Goal: Information Seeking & Learning: Learn about a topic

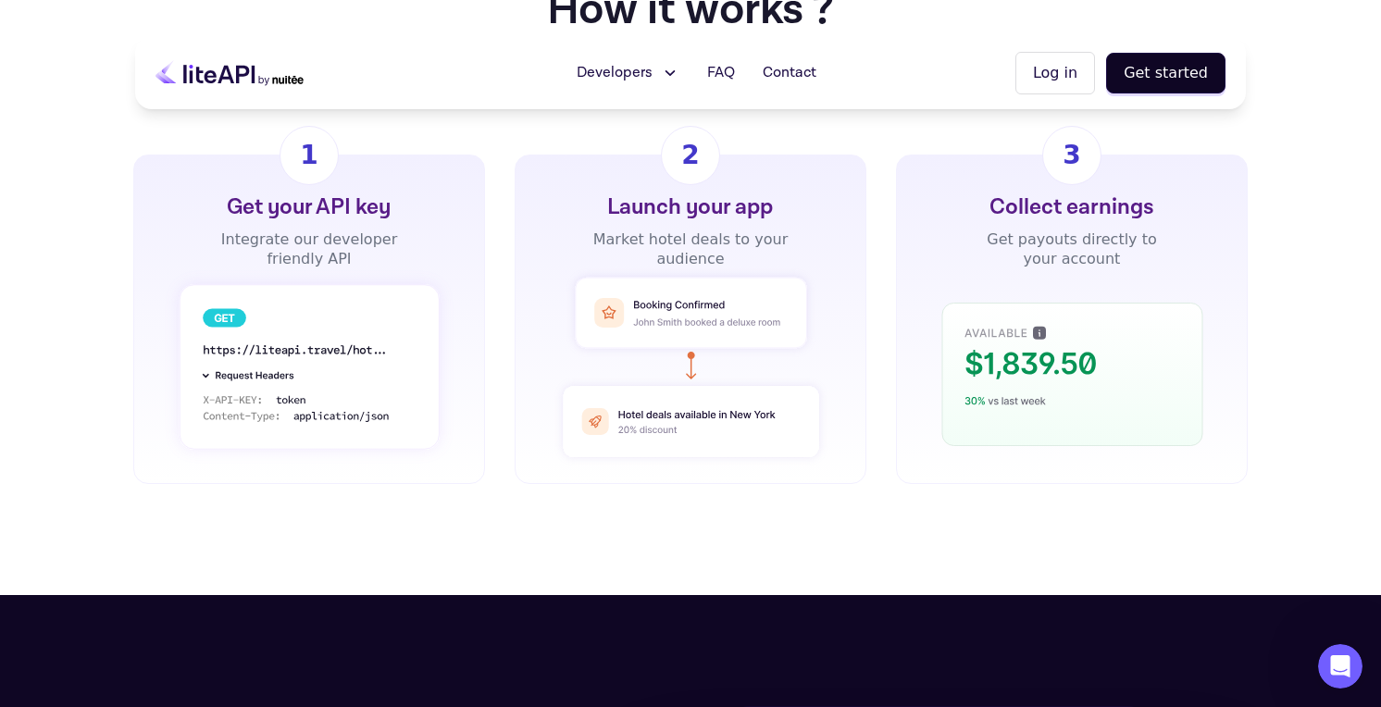
scroll to position [1342, 0]
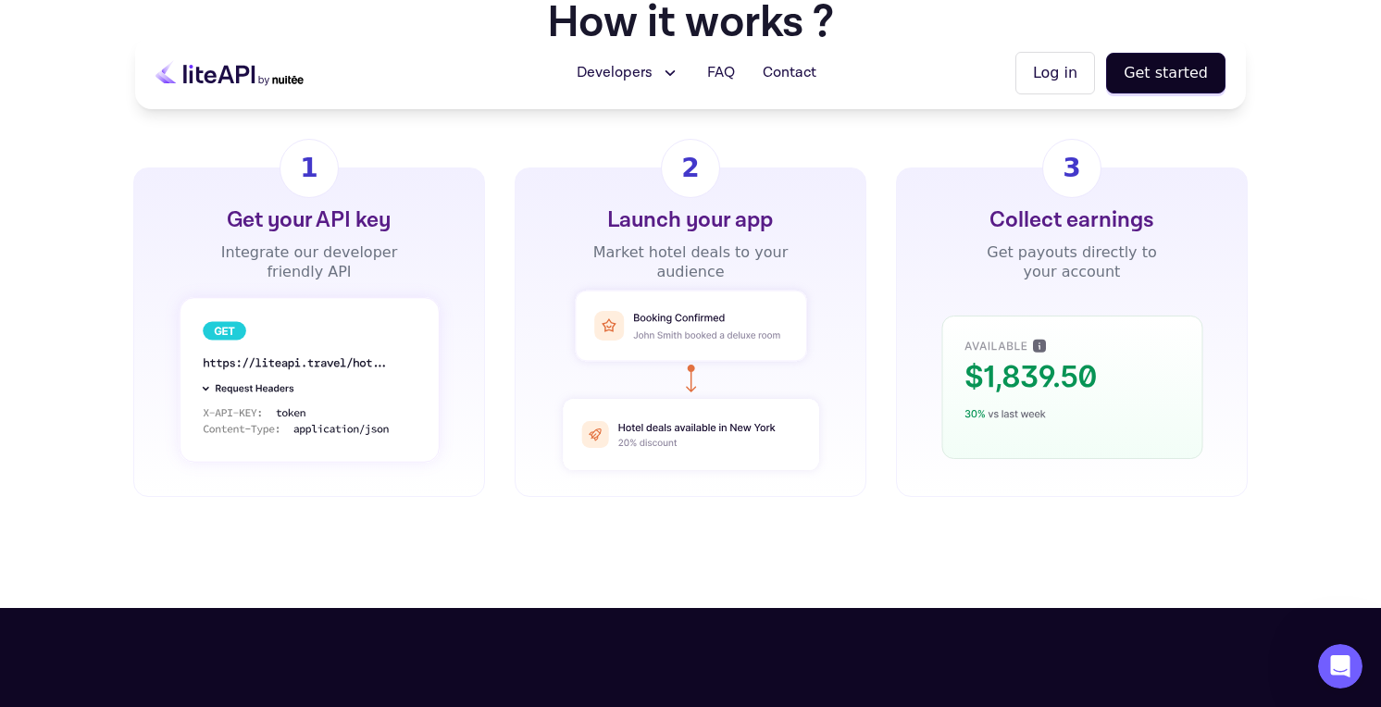
click at [700, 4] on h1 "How it works ?" at bounding box center [690, 23] width 287 height 44
click at [821, 518] on div "EASY FLOW How it works ? Gain immediate access to over 2 million hotels worldwi…" at bounding box center [690, 227] width 1381 height 761
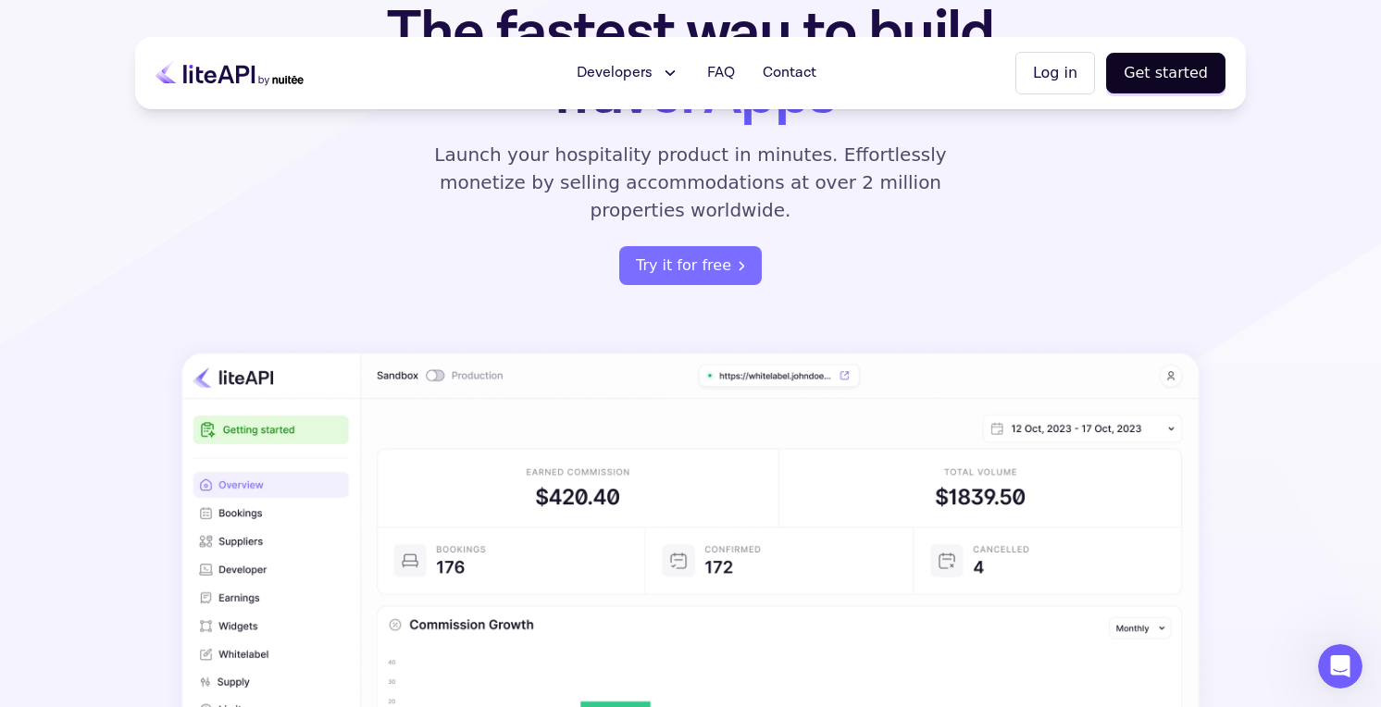
scroll to position [0, 0]
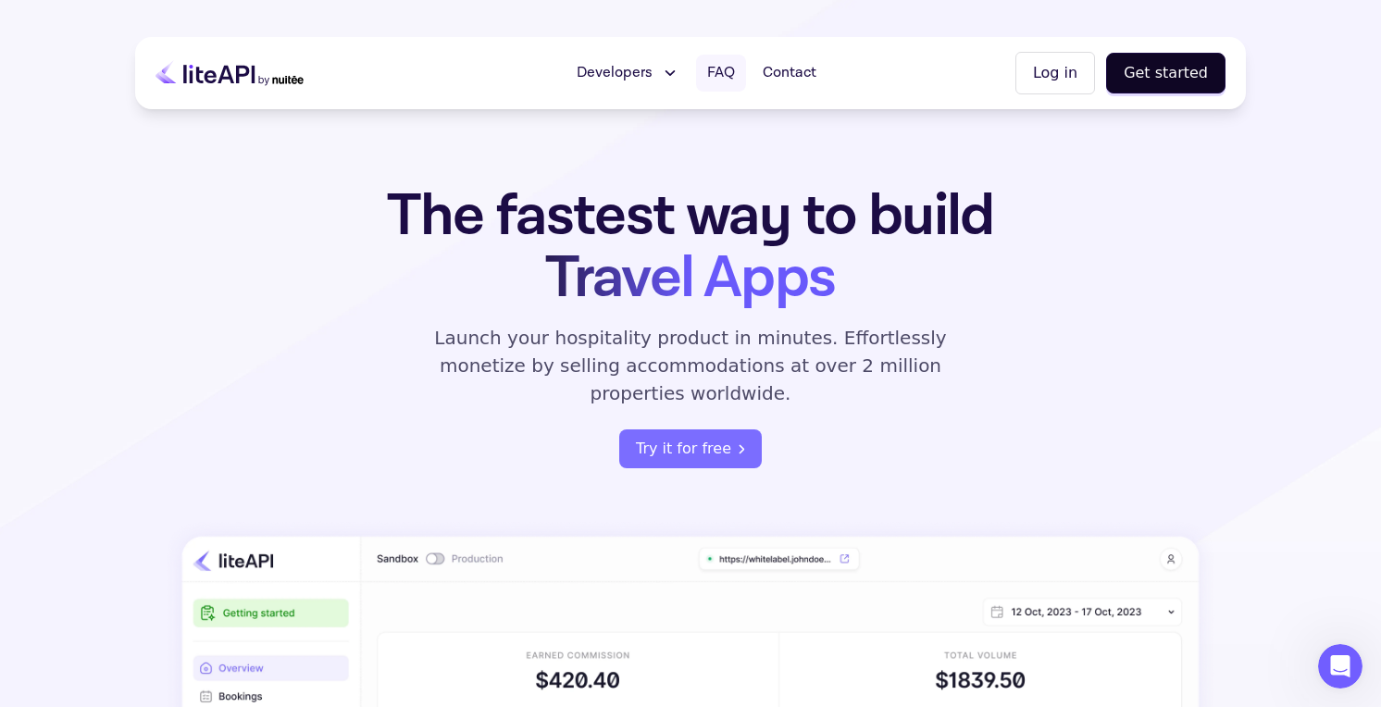
click at [726, 69] on span "FAQ" at bounding box center [721, 73] width 28 height 22
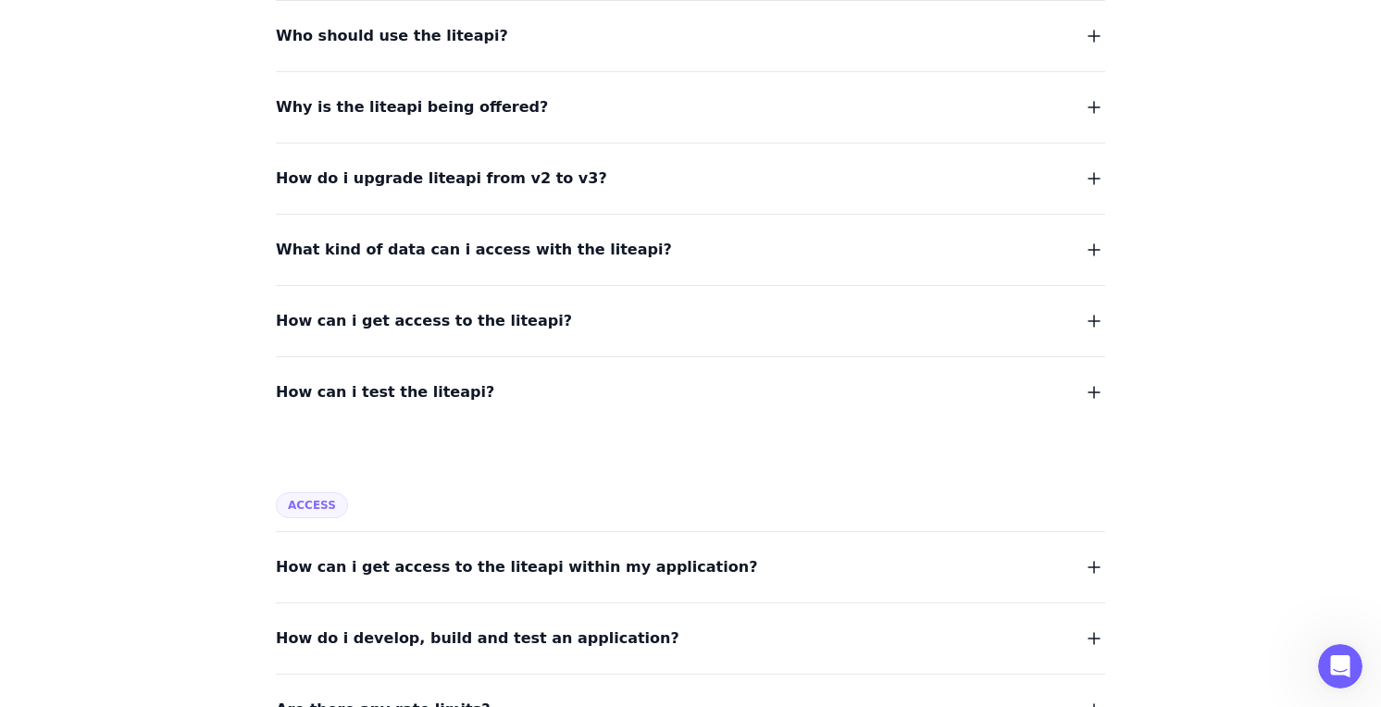
scroll to position [384, 0]
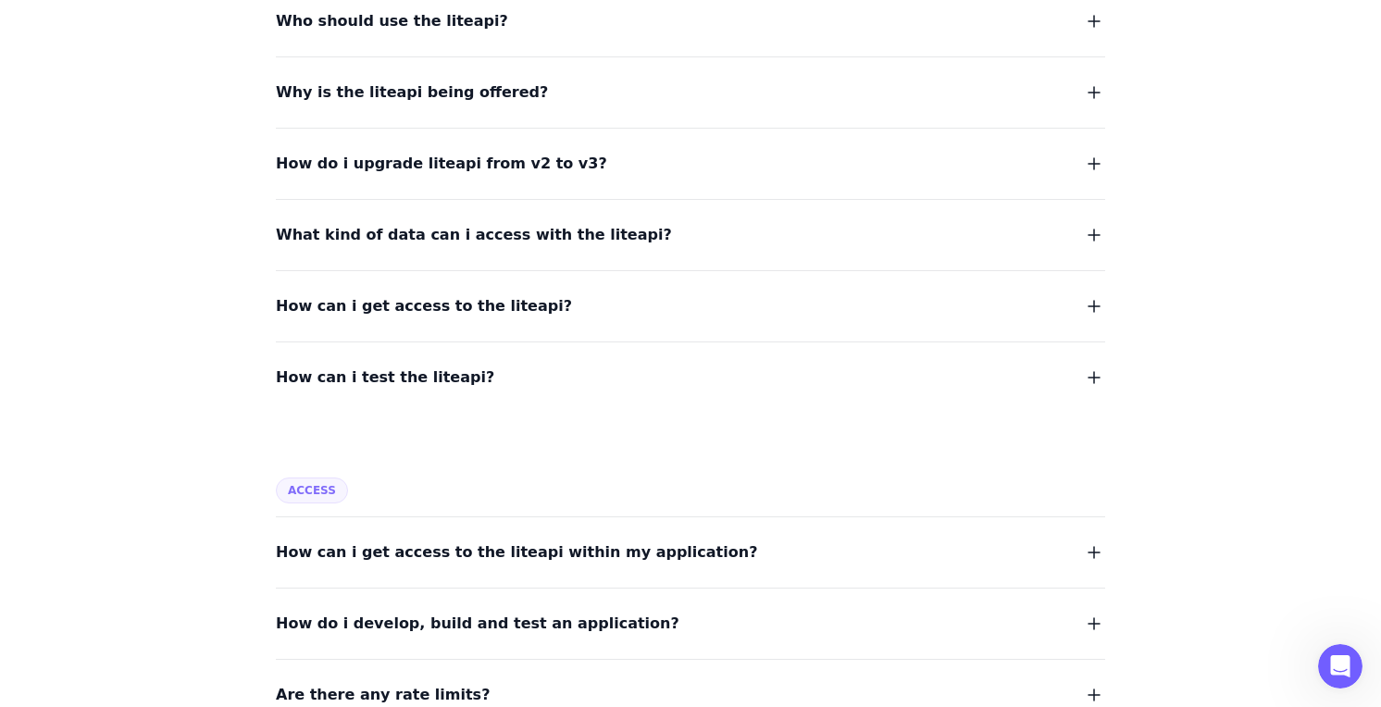
click at [585, 253] on dl "What is the liteapi? Who should use the liteapi? Why is the liteapi being offer…" at bounding box center [691, 152] width 830 height 477
click at [582, 230] on span "What kind of data can i access with the liteapi?" at bounding box center [474, 235] width 396 height 26
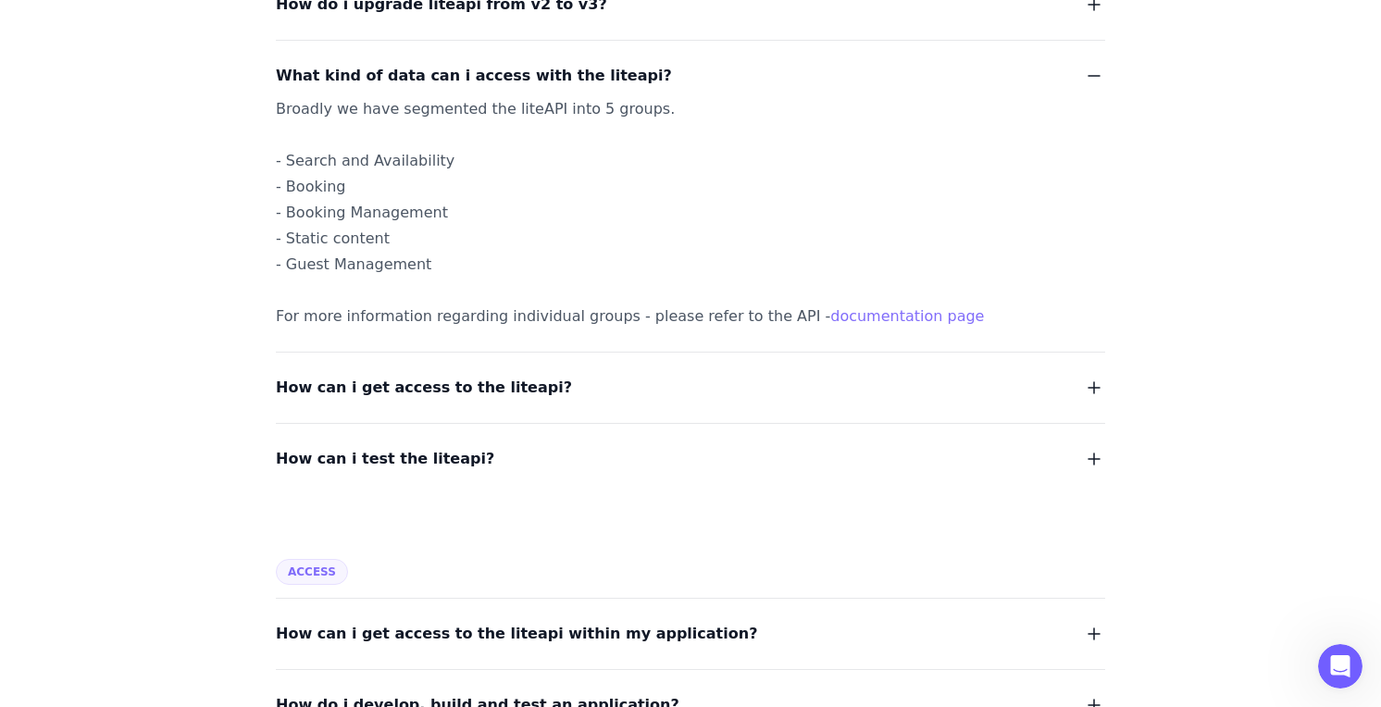
scroll to position [552, 0]
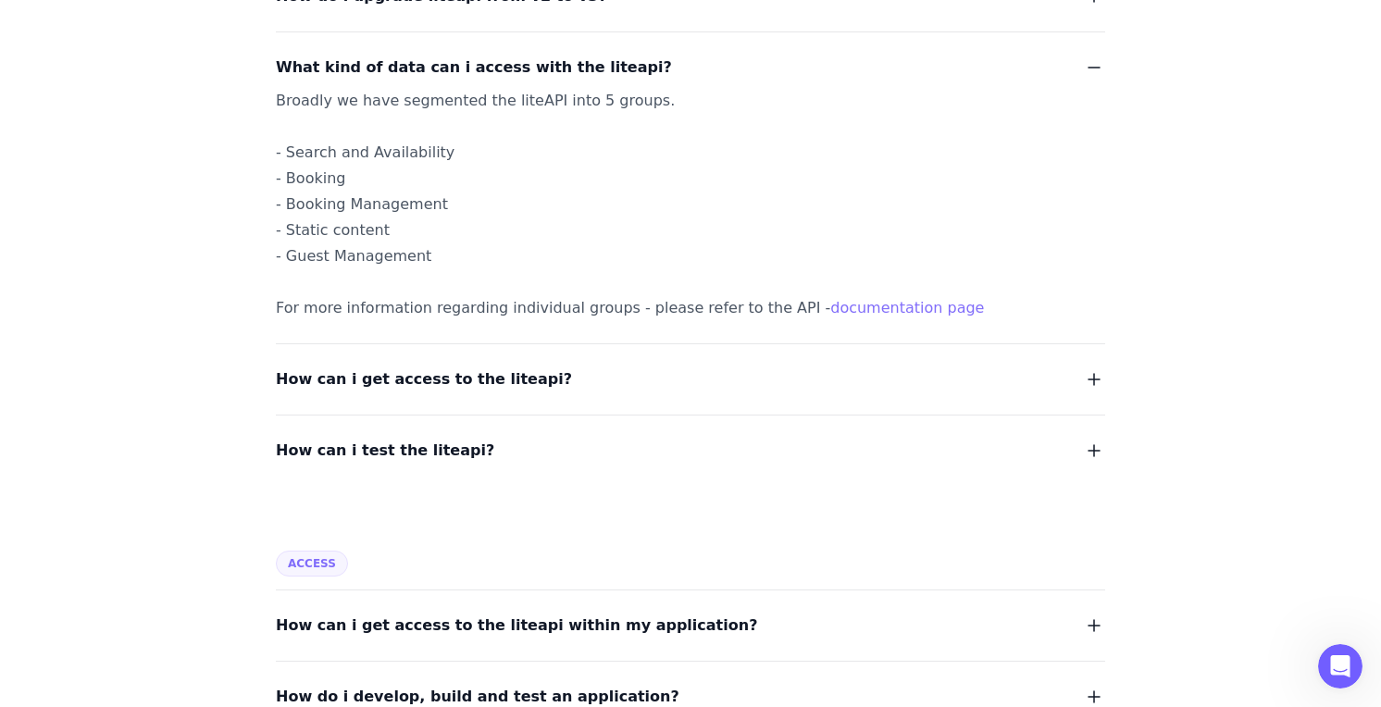
click at [708, 395] on dl "What is the liteapi? Who should use the liteapi? Why is the liteapi being offer…" at bounding box center [691, 105] width 830 height 718
click at [637, 380] on button "How can i get access to the liteapi?" at bounding box center [691, 380] width 830 height 26
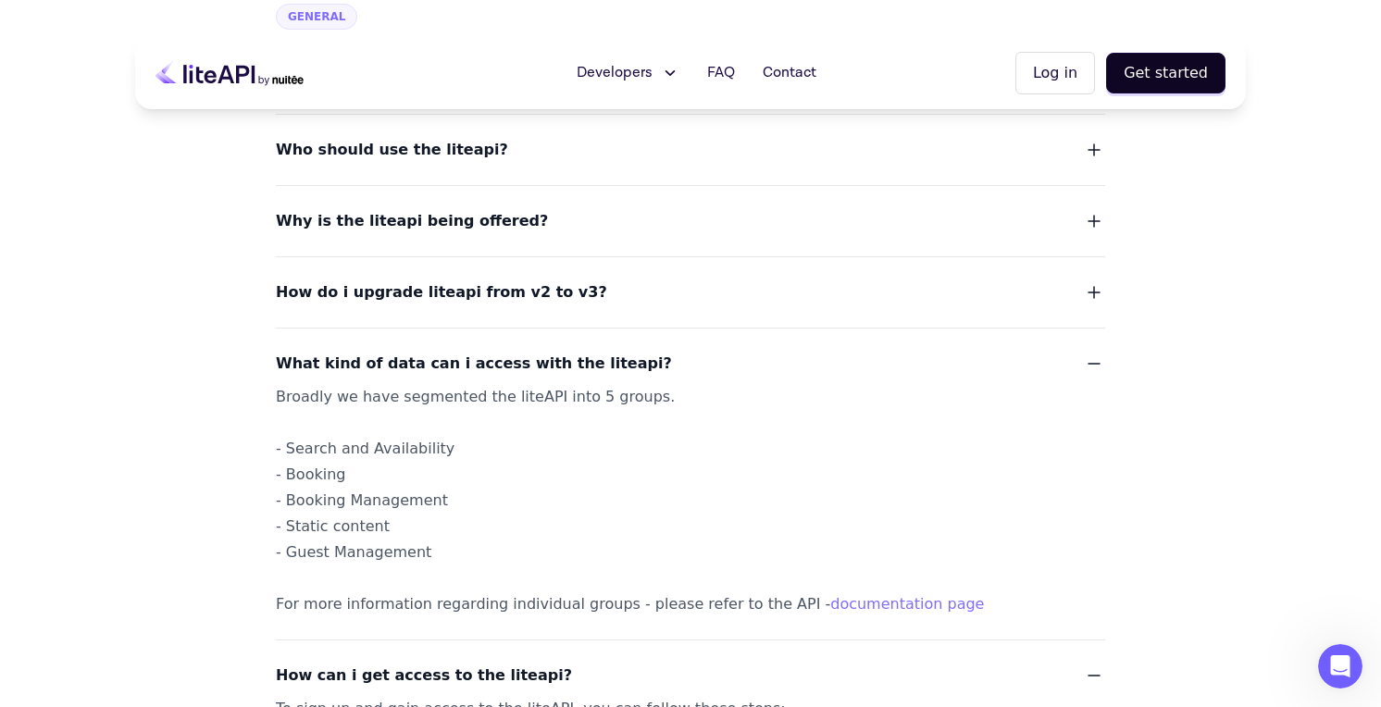
scroll to position [0, 0]
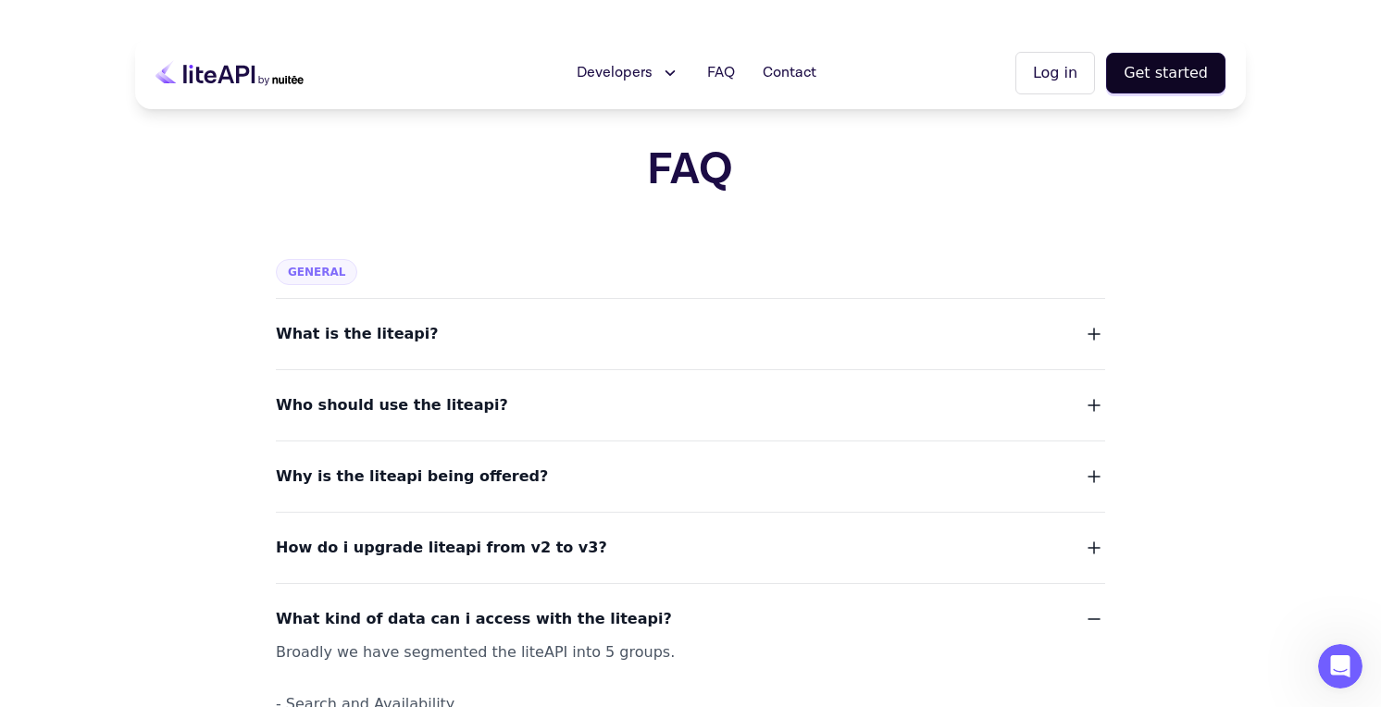
click at [653, 71] on span "Developers" at bounding box center [615, 73] width 76 height 22
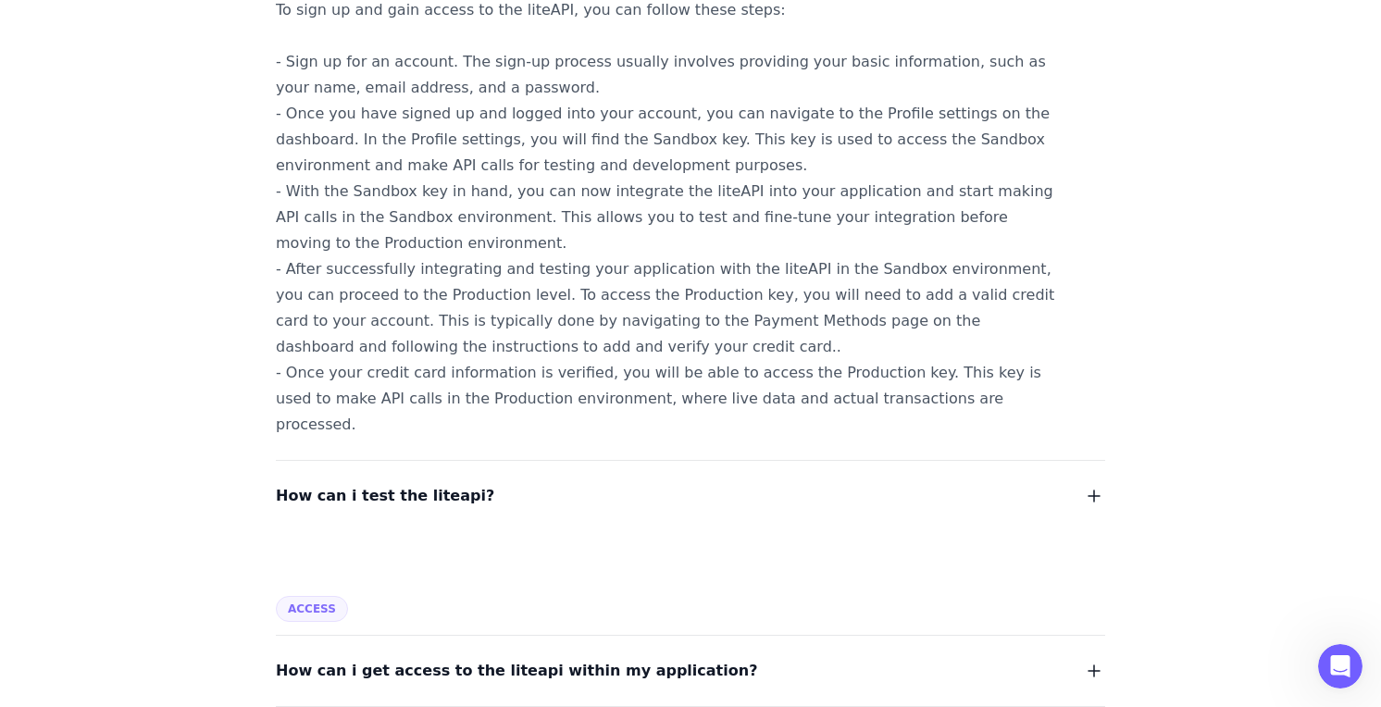
scroll to position [952, 0]
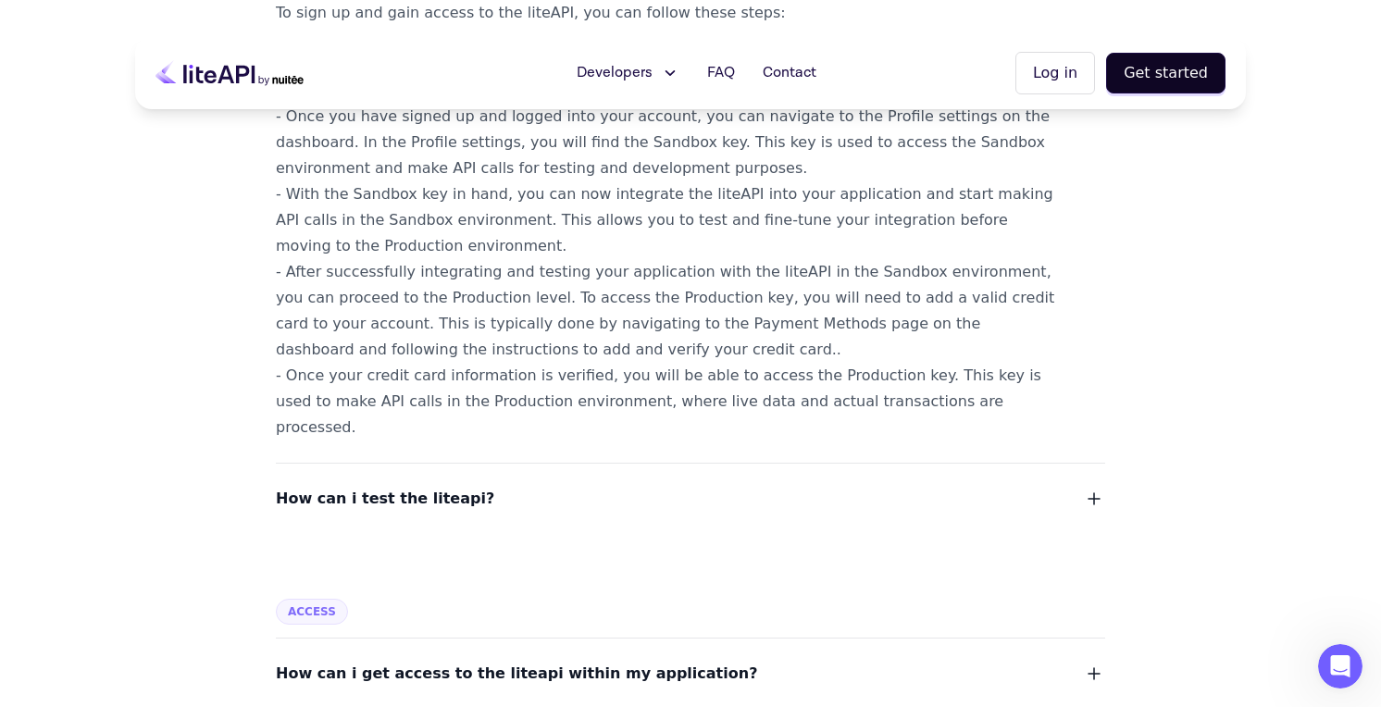
click at [673, 80] on icon at bounding box center [669, 73] width 19 height 19
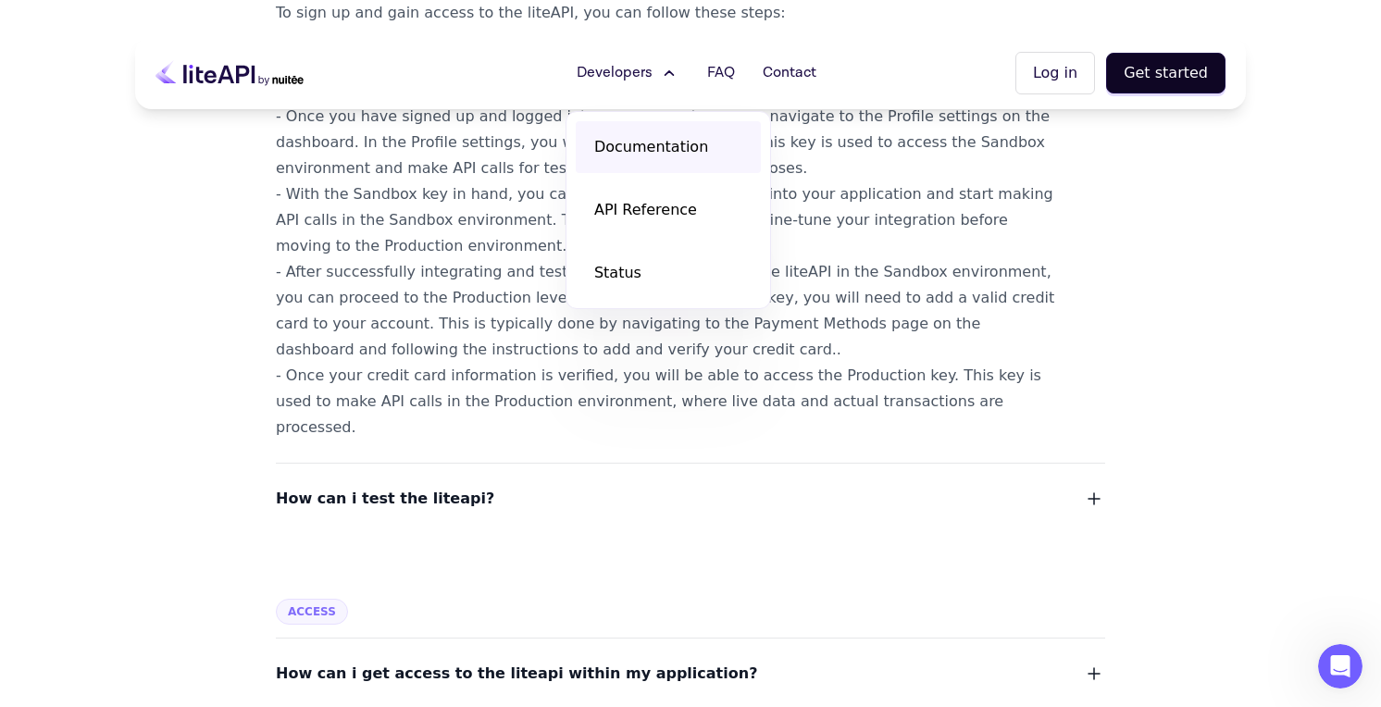
click at [663, 142] on span "Documentation" at bounding box center [651, 147] width 114 height 22
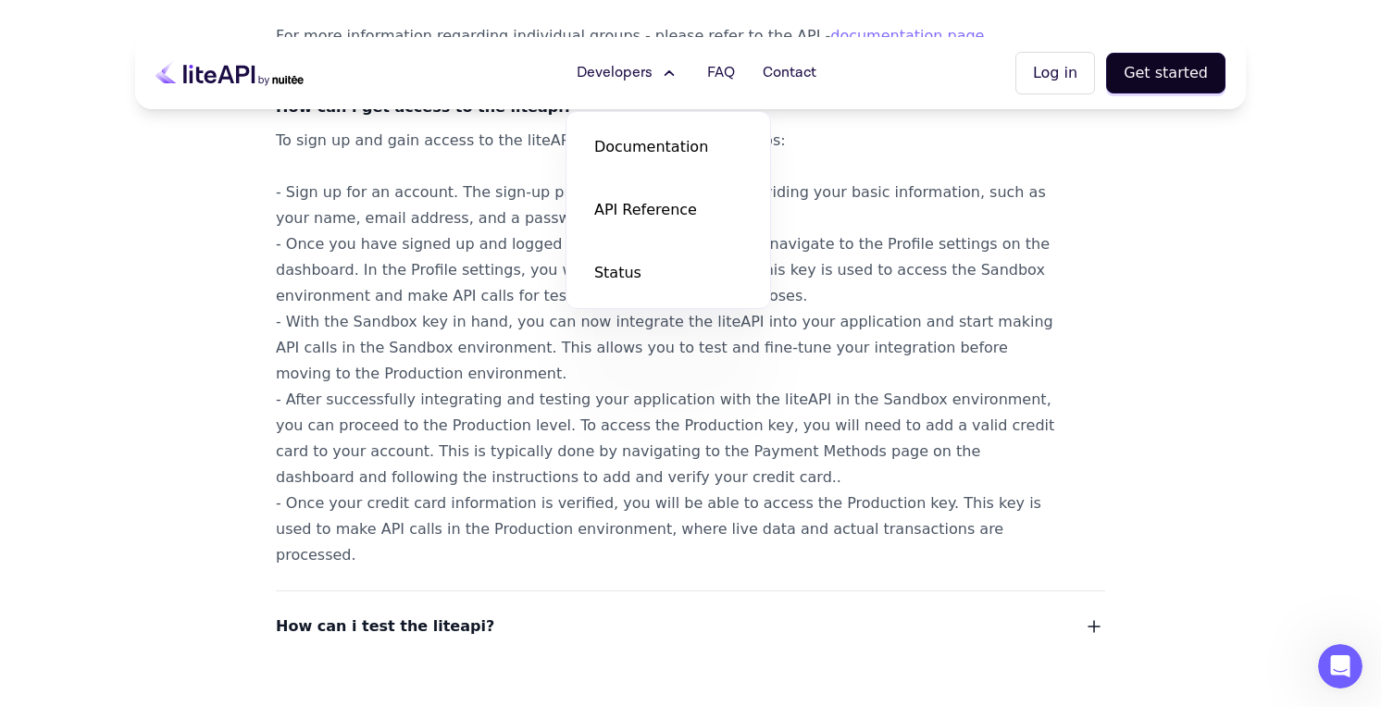
scroll to position [760, 0]
